Goal: Find specific page/section: Find specific page/section

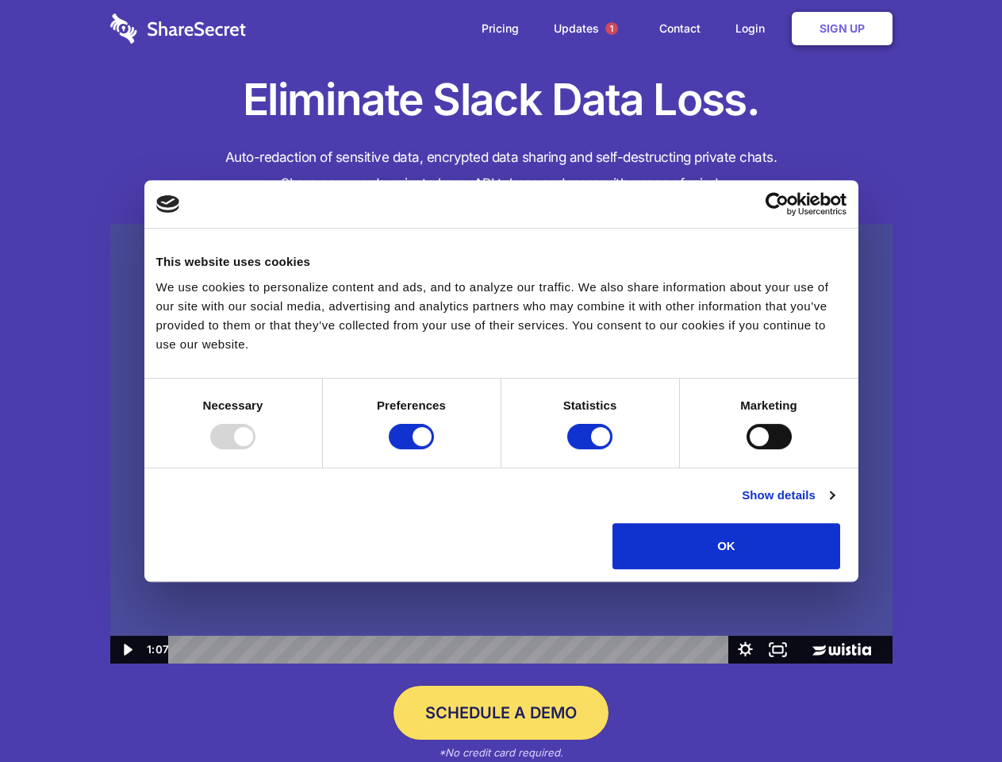
click at [501, 381] on img at bounding box center [501, 444] width 782 height 440
click at [256, 449] on div at bounding box center [232, 436] width 45 height 25
click at [434, 449] on input "Preferences" at bounding box center [411, 436] width 45 height 25
checkbox input "false"
click at [592, 449] on input "Statistics" at bounding box center [589, 436] width 45 height 25
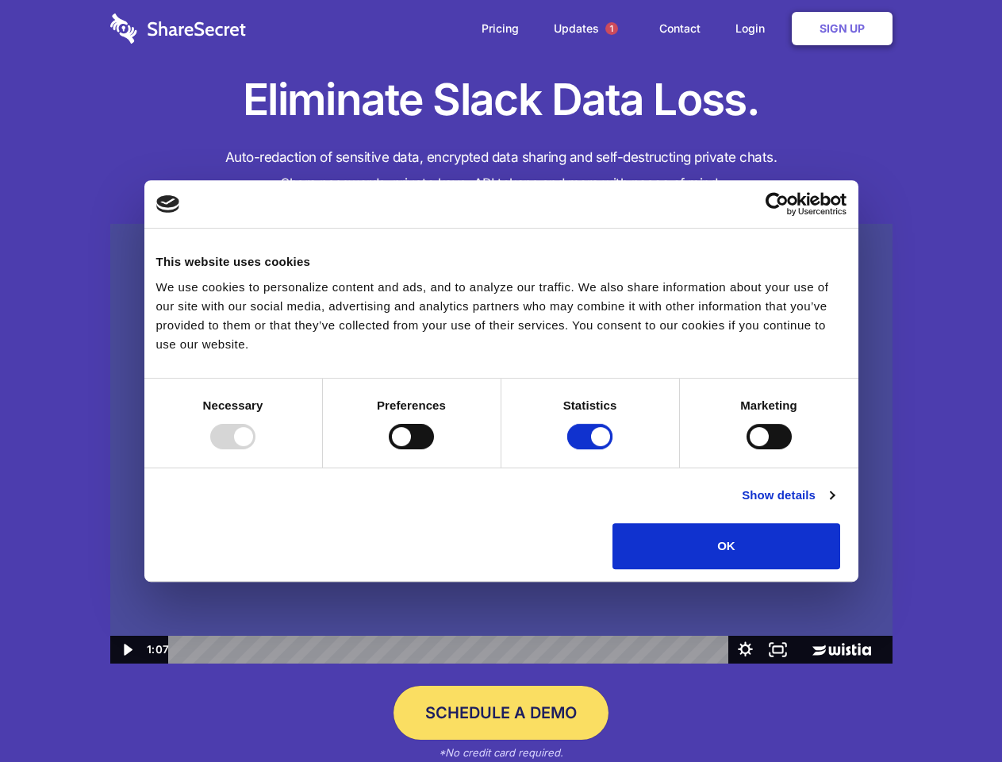
checkbox input "false"
click at [747, 449] on input "Marketing" at bounding box center [769, 436] width 45 height 25
checkbox input "true"
click at [834, 505] on link "Show details" at bounding box center [788, 495] width 92 height 19
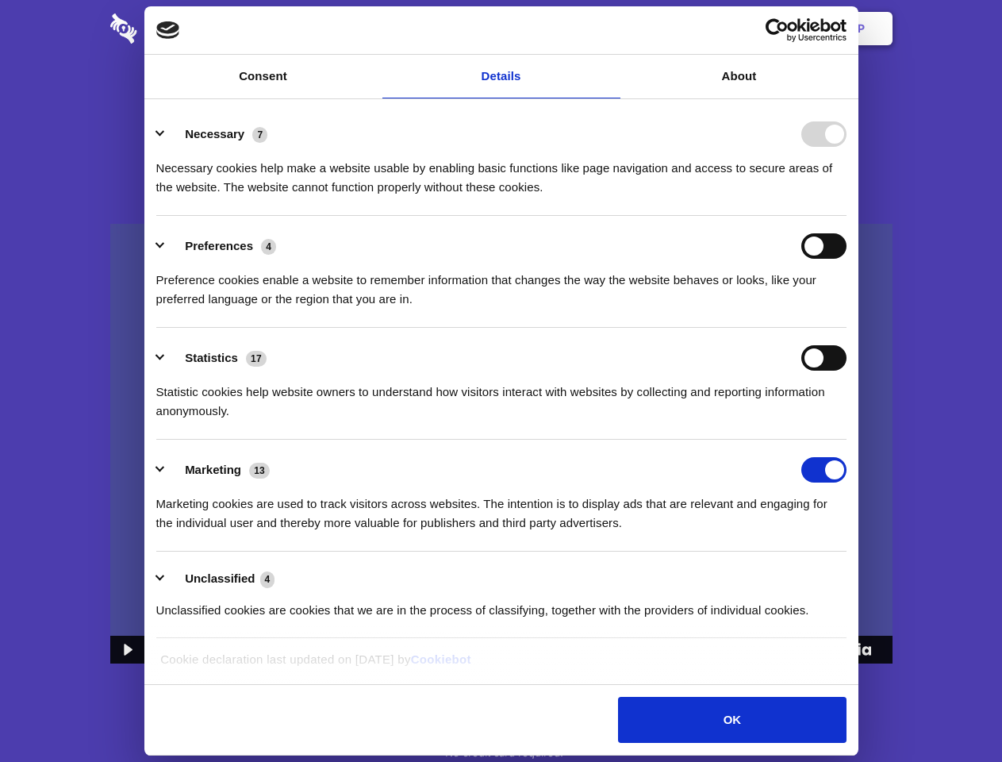
click at [877, 575] on img at bounding box center [501, 444] width 782 height 440
click at [611, 29] on span "1" at bounding box center [611, 28] width 13 height 13
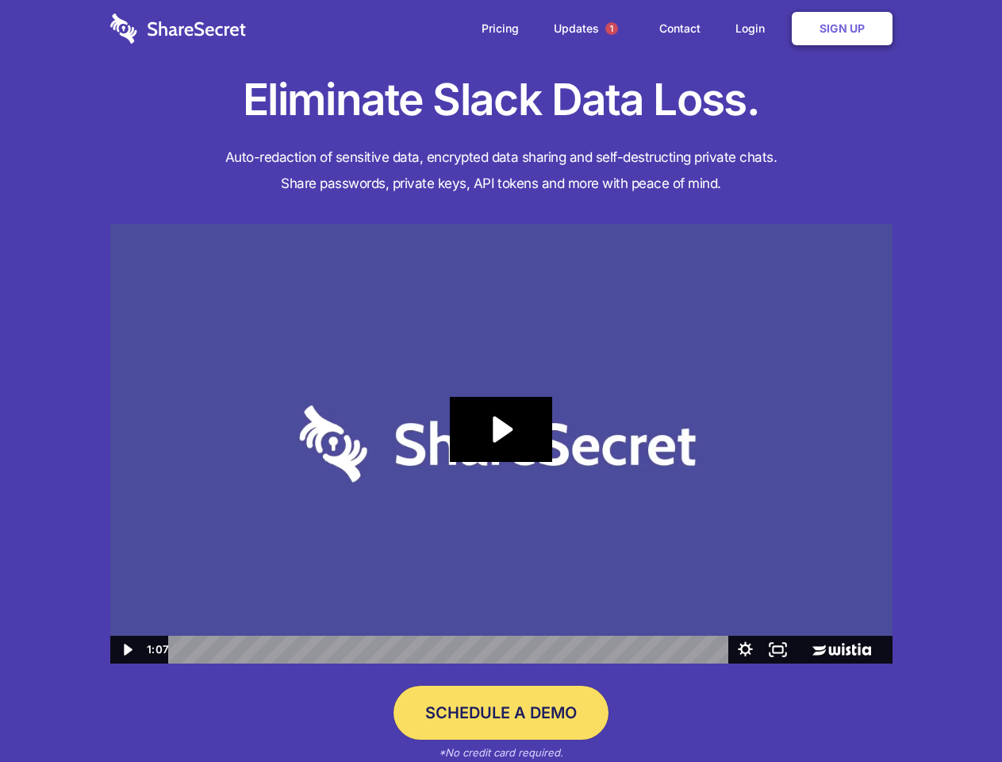
click at [501, 444] on icon "Play Video: Sharesecret Slack Extension" at bounding box center [501, 429] width 102 height 65
